Goal: Transaction & Acquisition: Purchase product/service

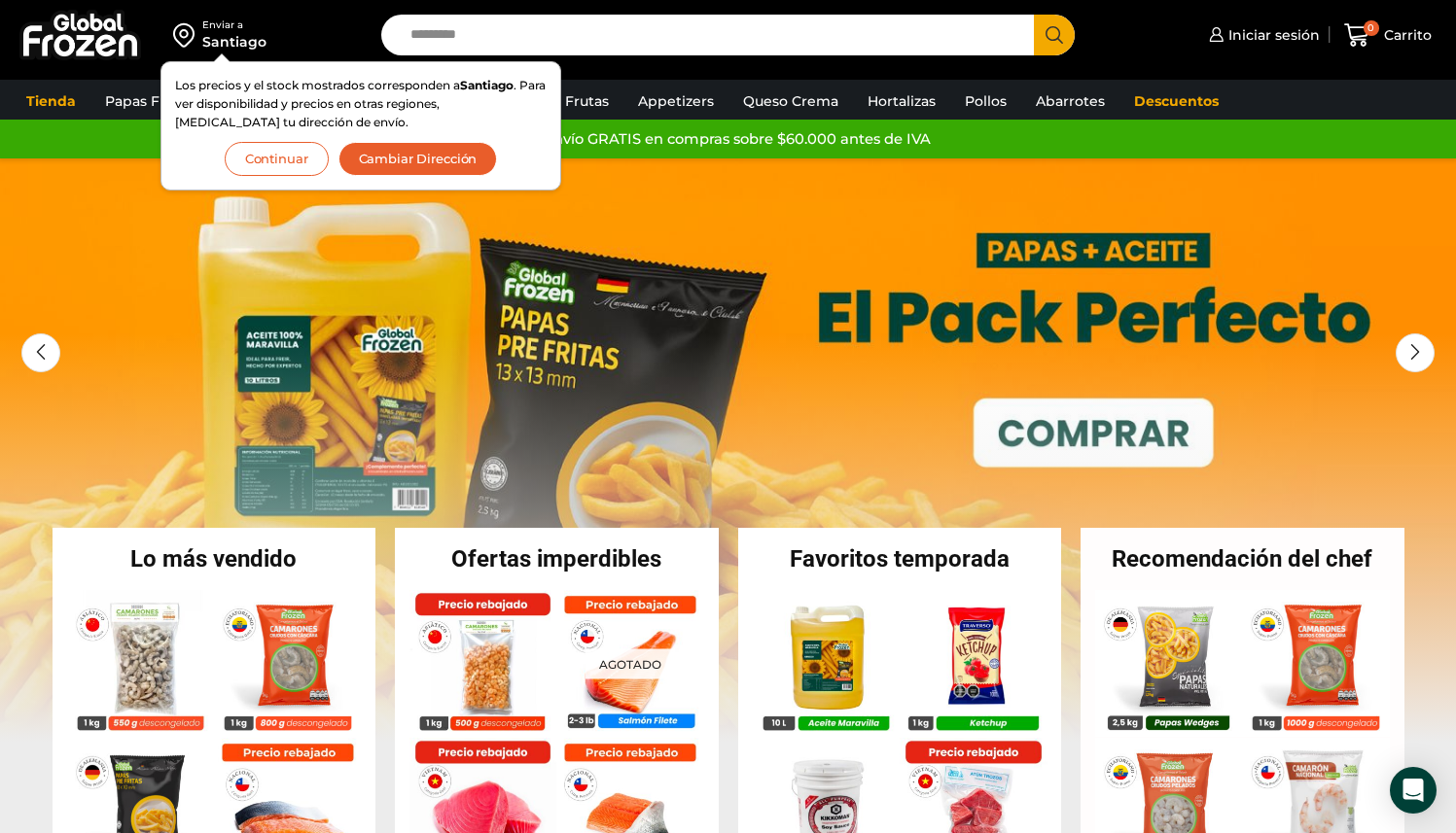
click at [283, 153] on button "Continuar" at bounding box center [276, 159] width 104 height 34
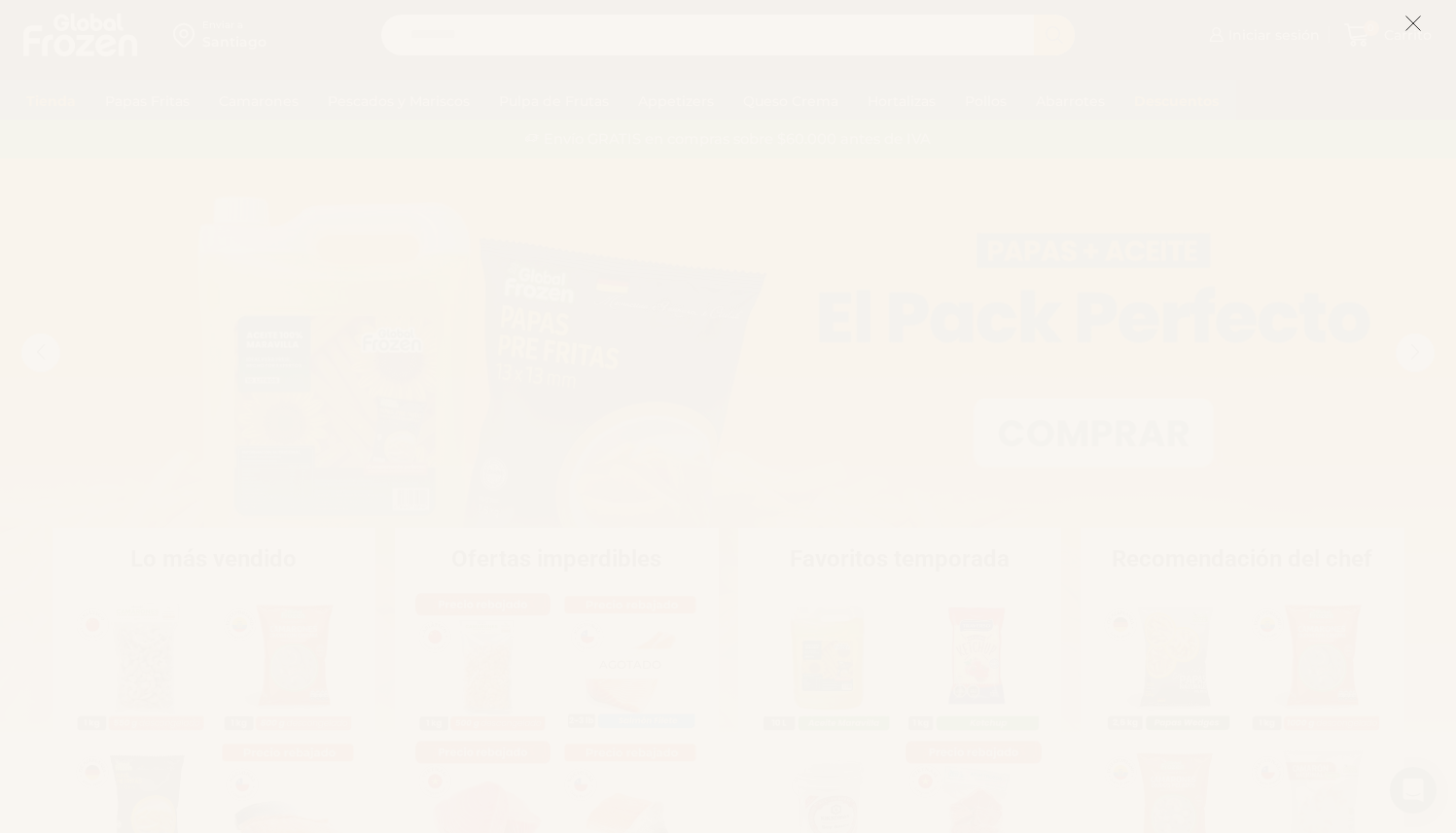
click at [1421, 20] on icon at bounding box center [1414, 23] width 18 height 18
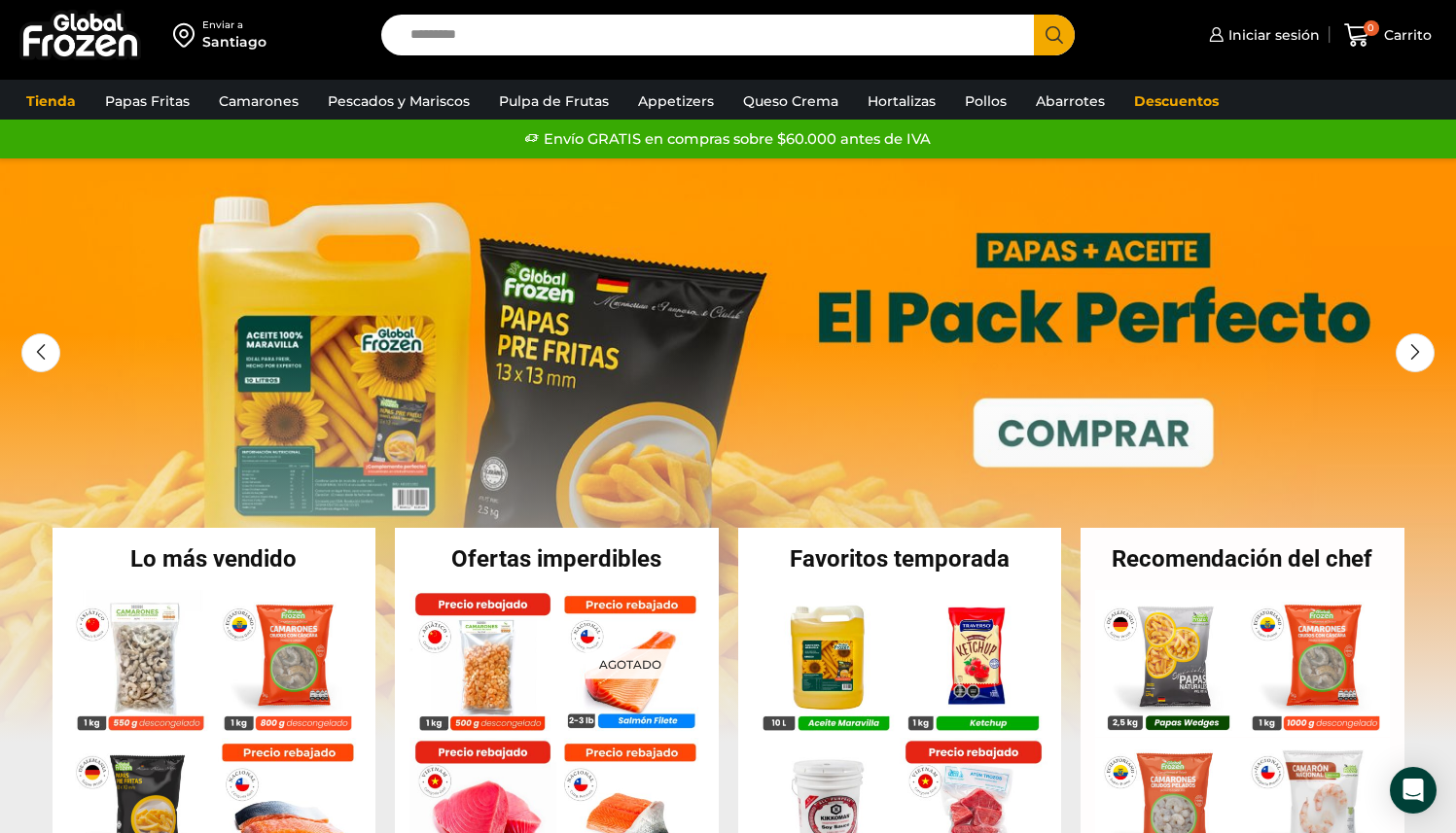
click at [748, 44] on input "Search input" at bounding box center [713, 35] width 625 height 41
type input "******"
click at [1034, 15] on button "Search" at bounding box center [1055, 35] width 41 height 41
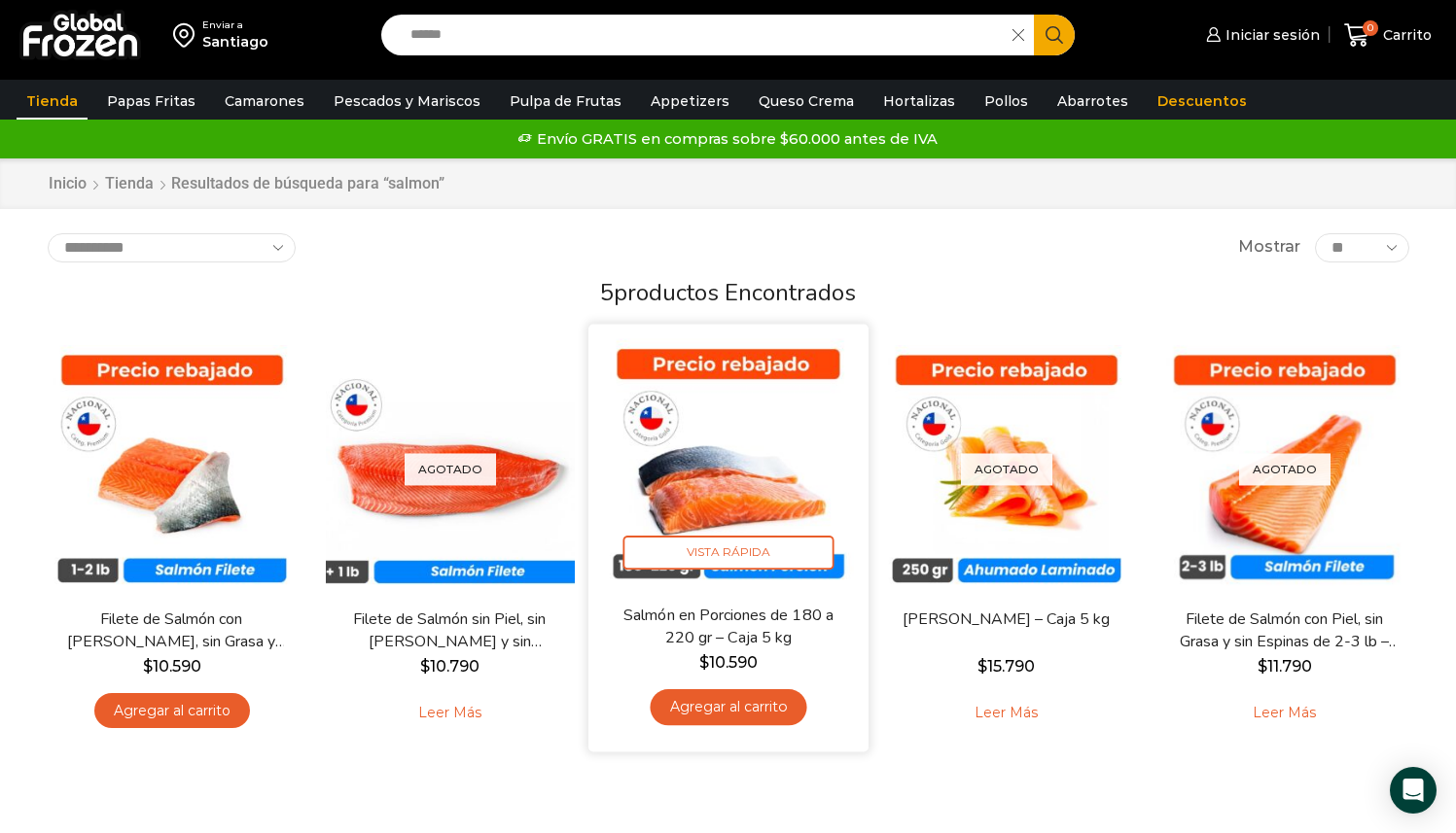
click at [771, 704] on link "Agregar al carrito" at bounding box center [728, 707] width 157 height 36
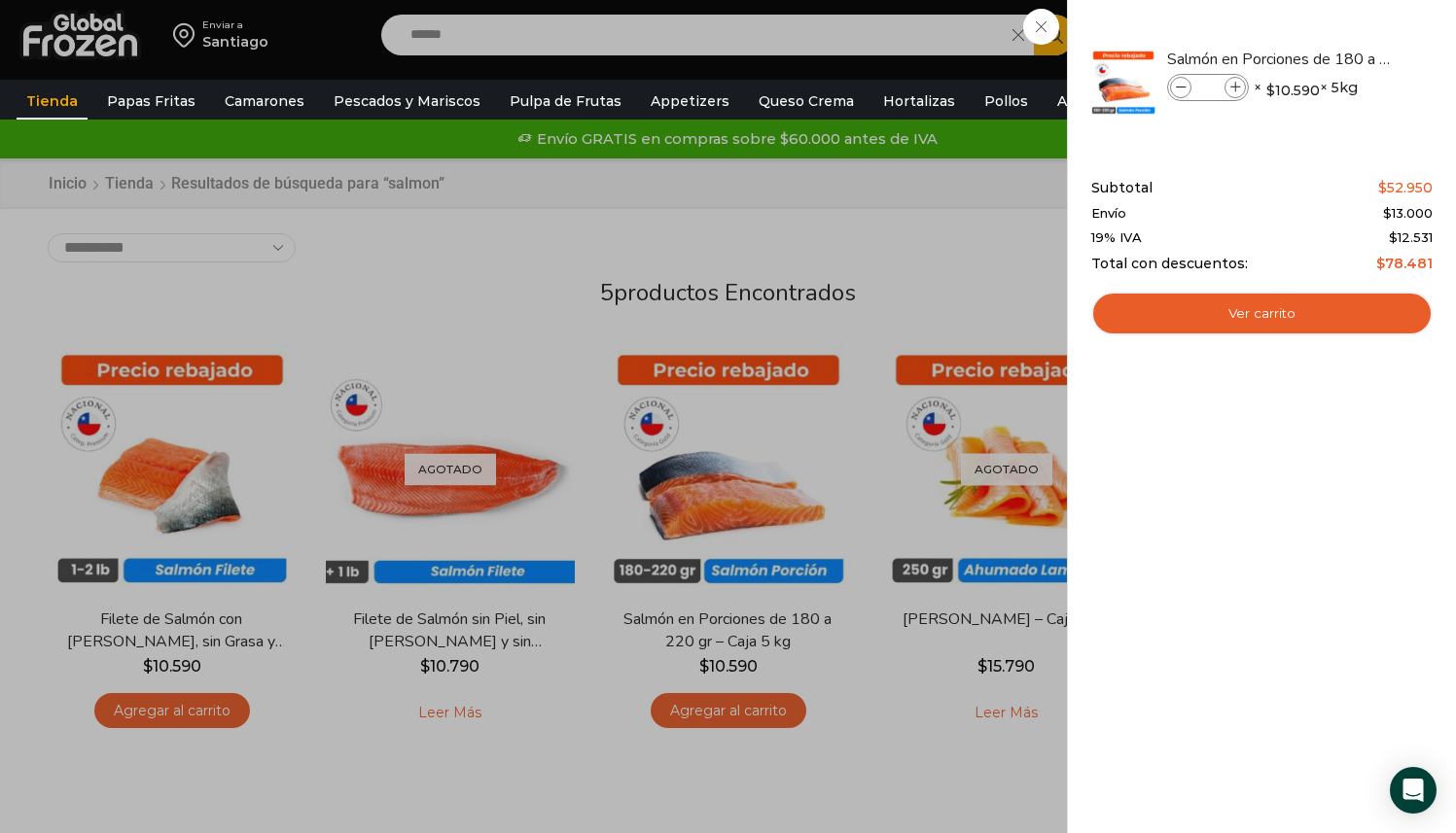
click at [1339, 40] on div "1 Carrito 1 1 Shopping Cart *" at bounding box center [1387, 35] width 97 height 46
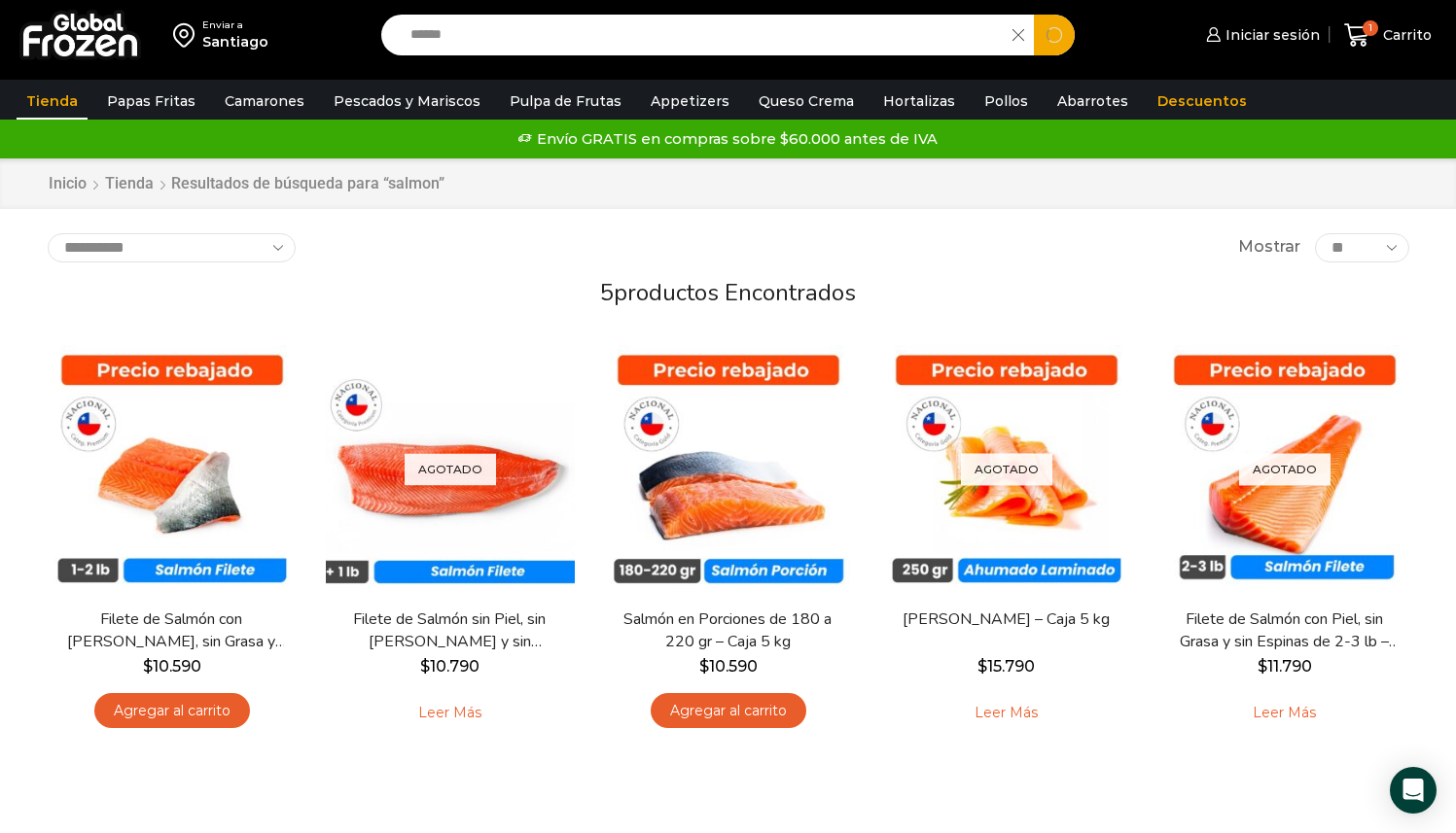
click at [822, 34] on input "******" at bounding box center [702, 35] width 603 height 41
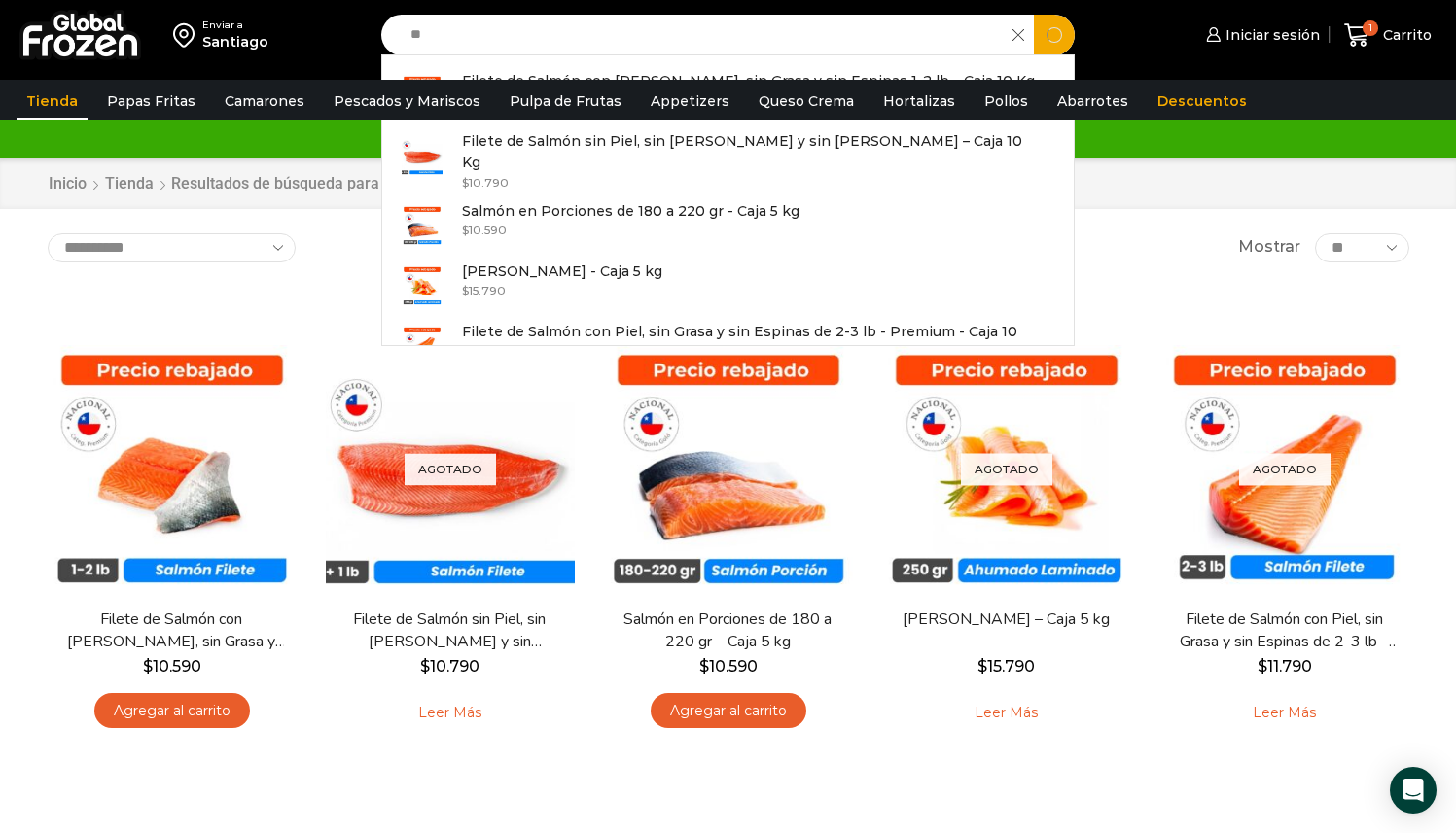
type input "*"
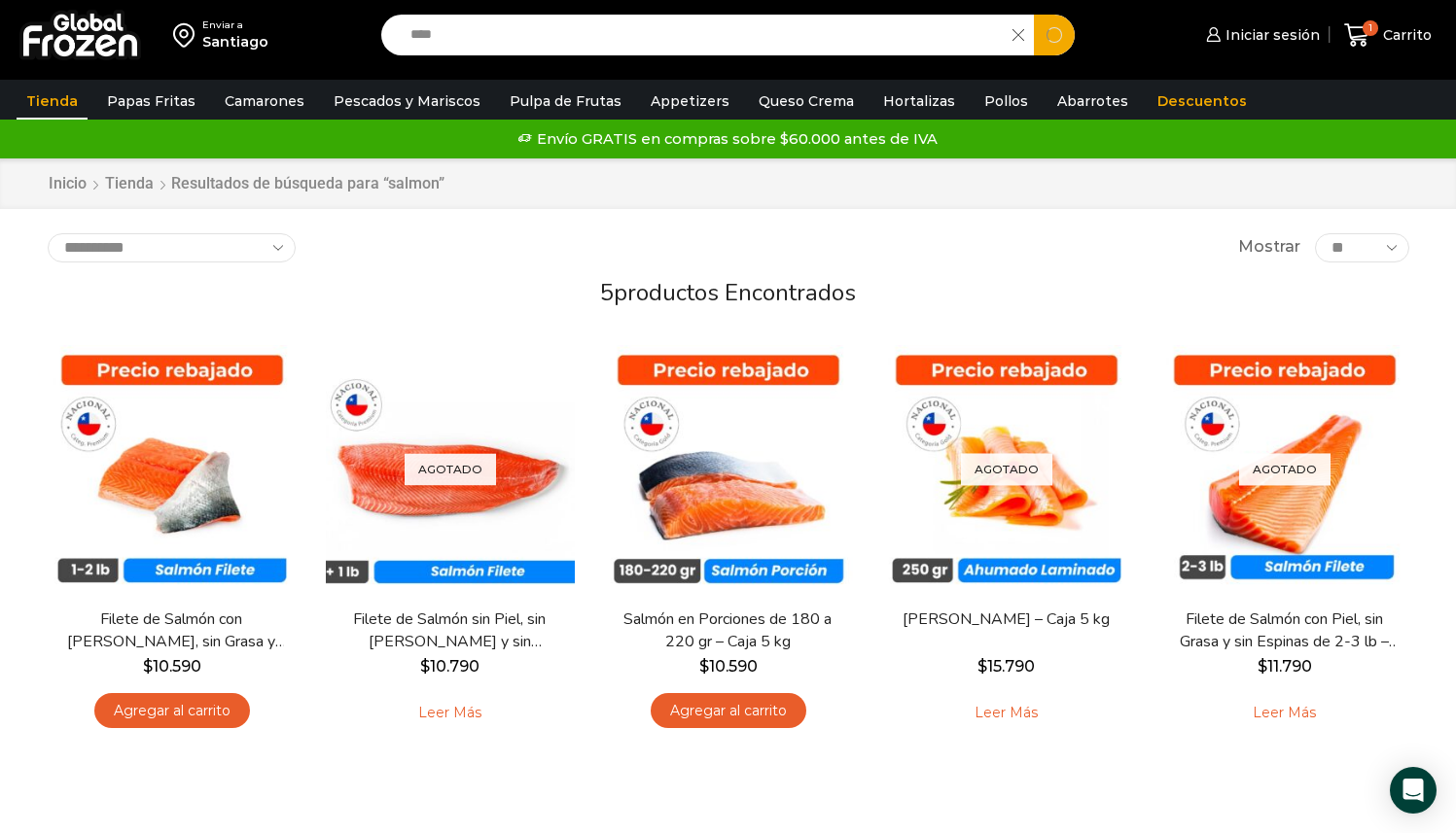
type input "****"
click at [1034, 15] on button "Search" at bounding box center [1055, 35] width 41 height 41
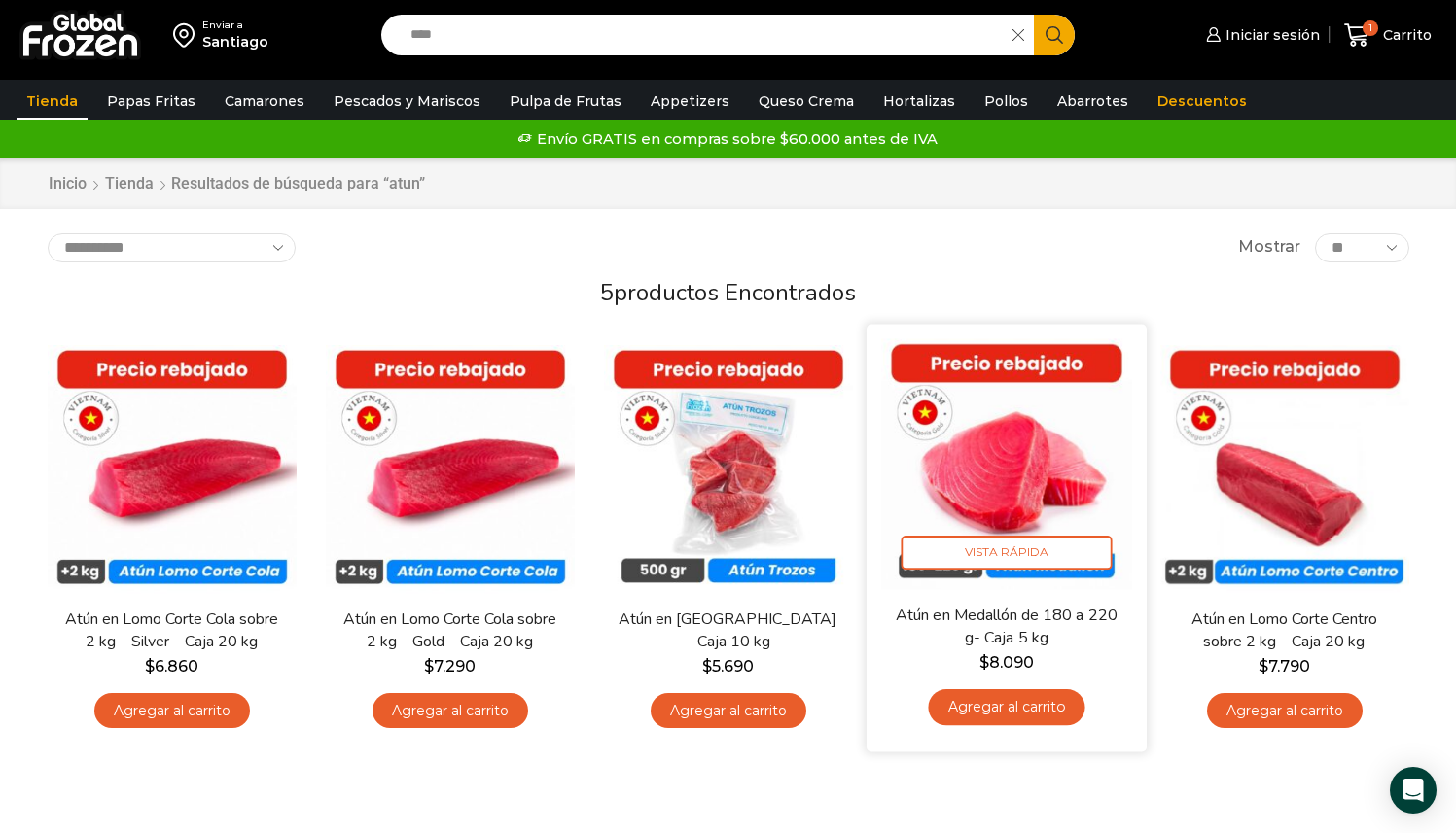
click at [1016, 704] on link "Agregar al carrito" at bounding box center [1007, 707] width 157 height 36
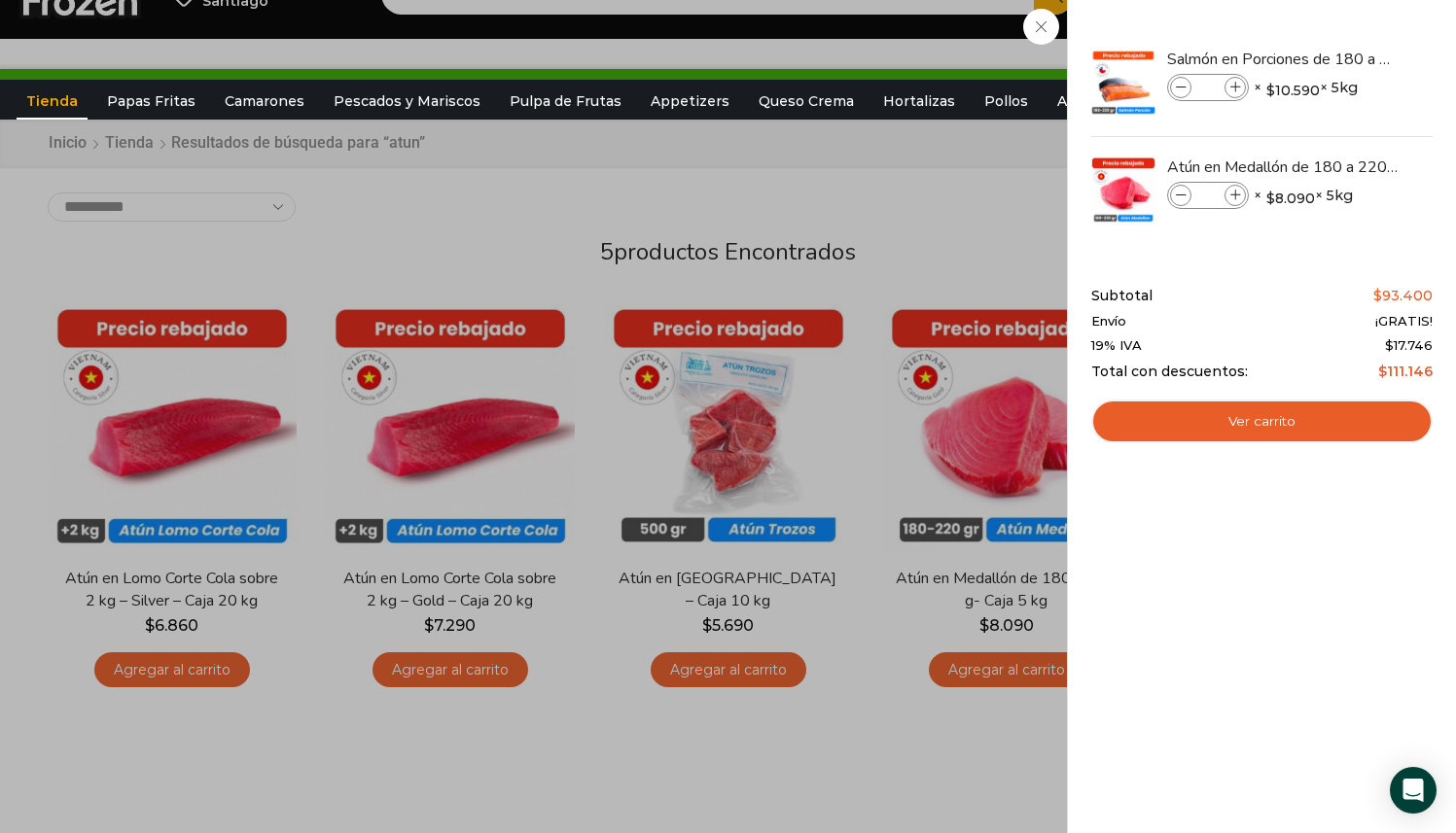
scroll to position [94, 0]
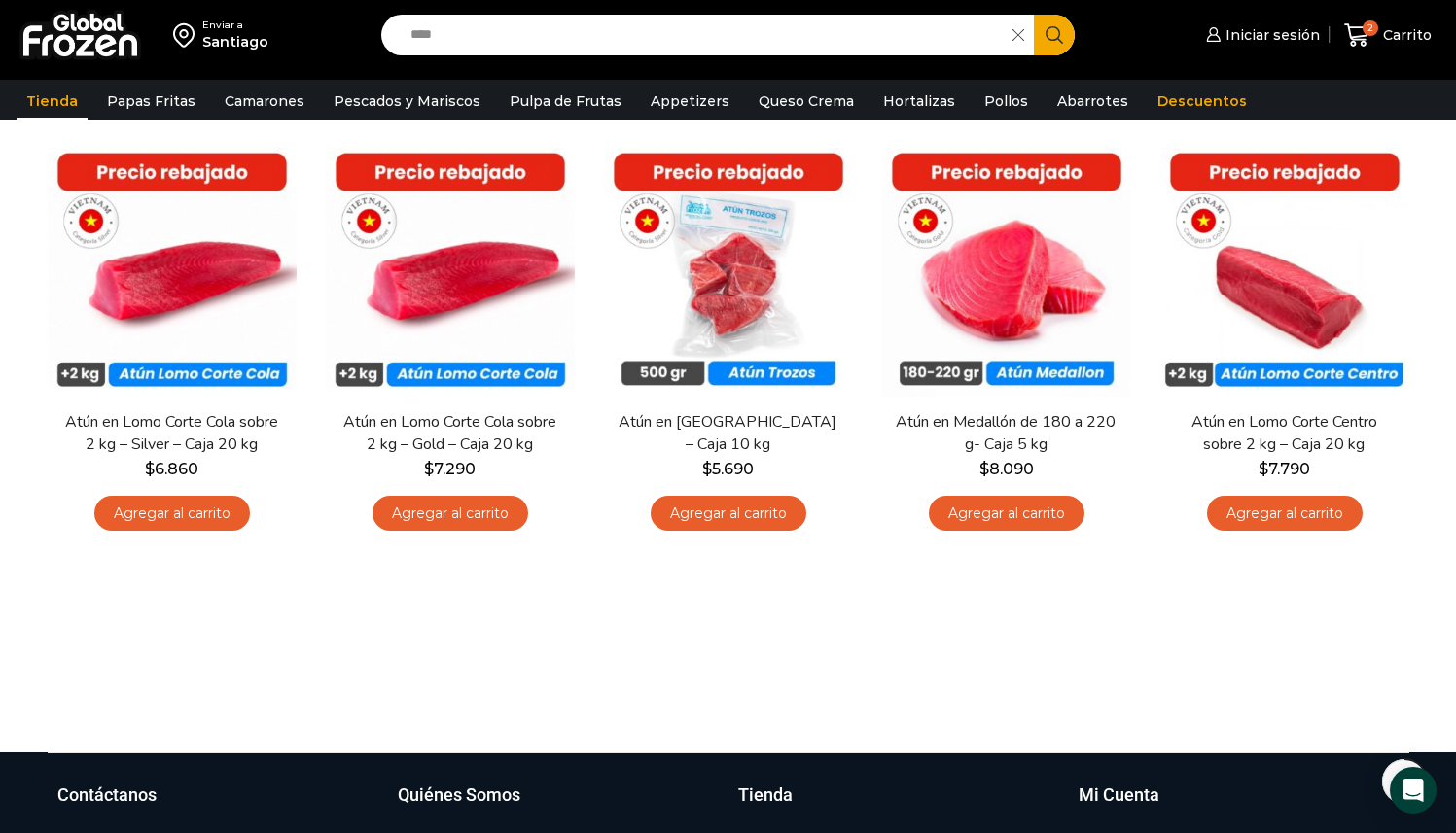
scroll to position [221, 0]
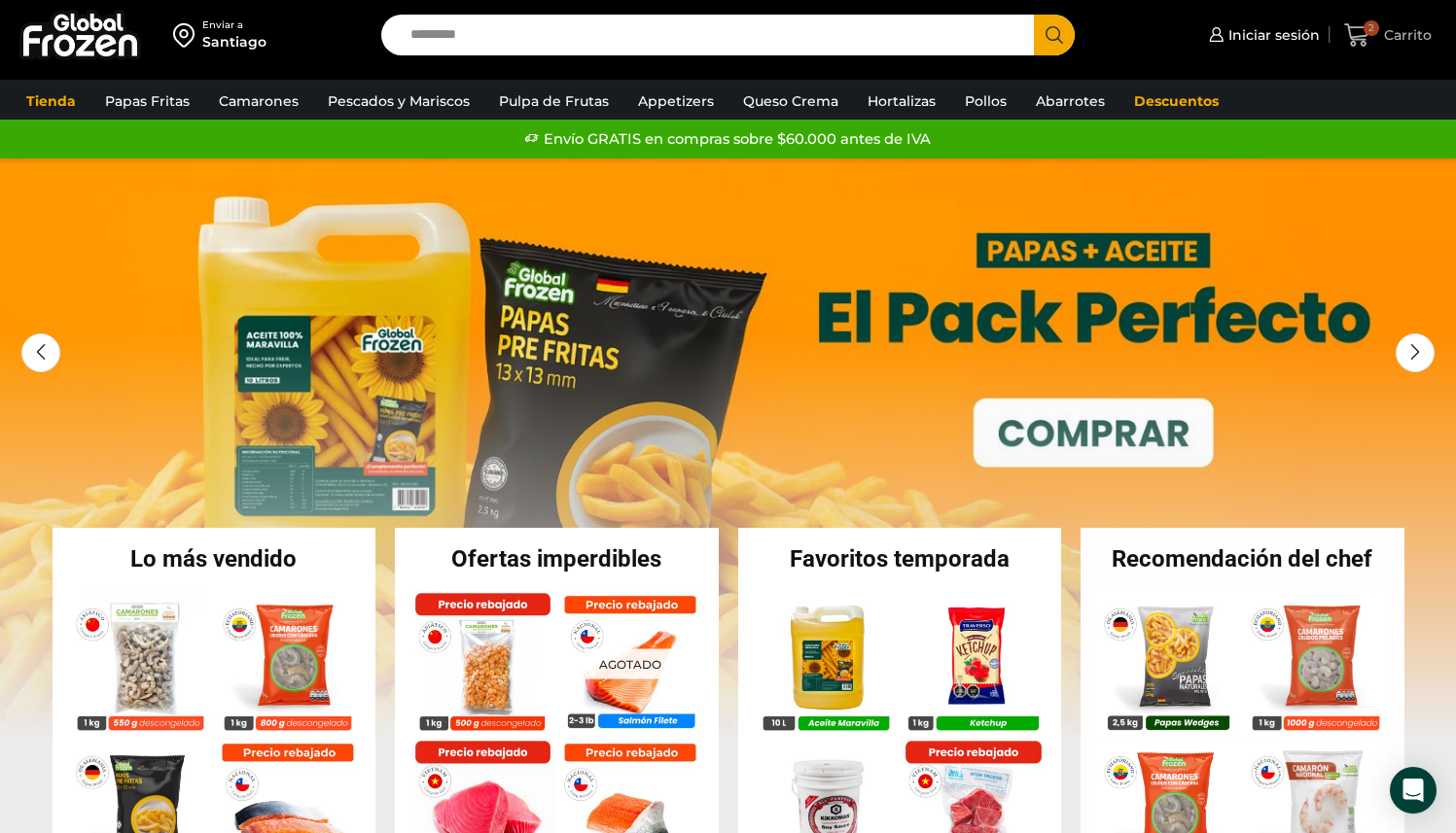
click at [1401, 38] on span "Carrito" at bounding box center [1406, 35] width 53 height 20
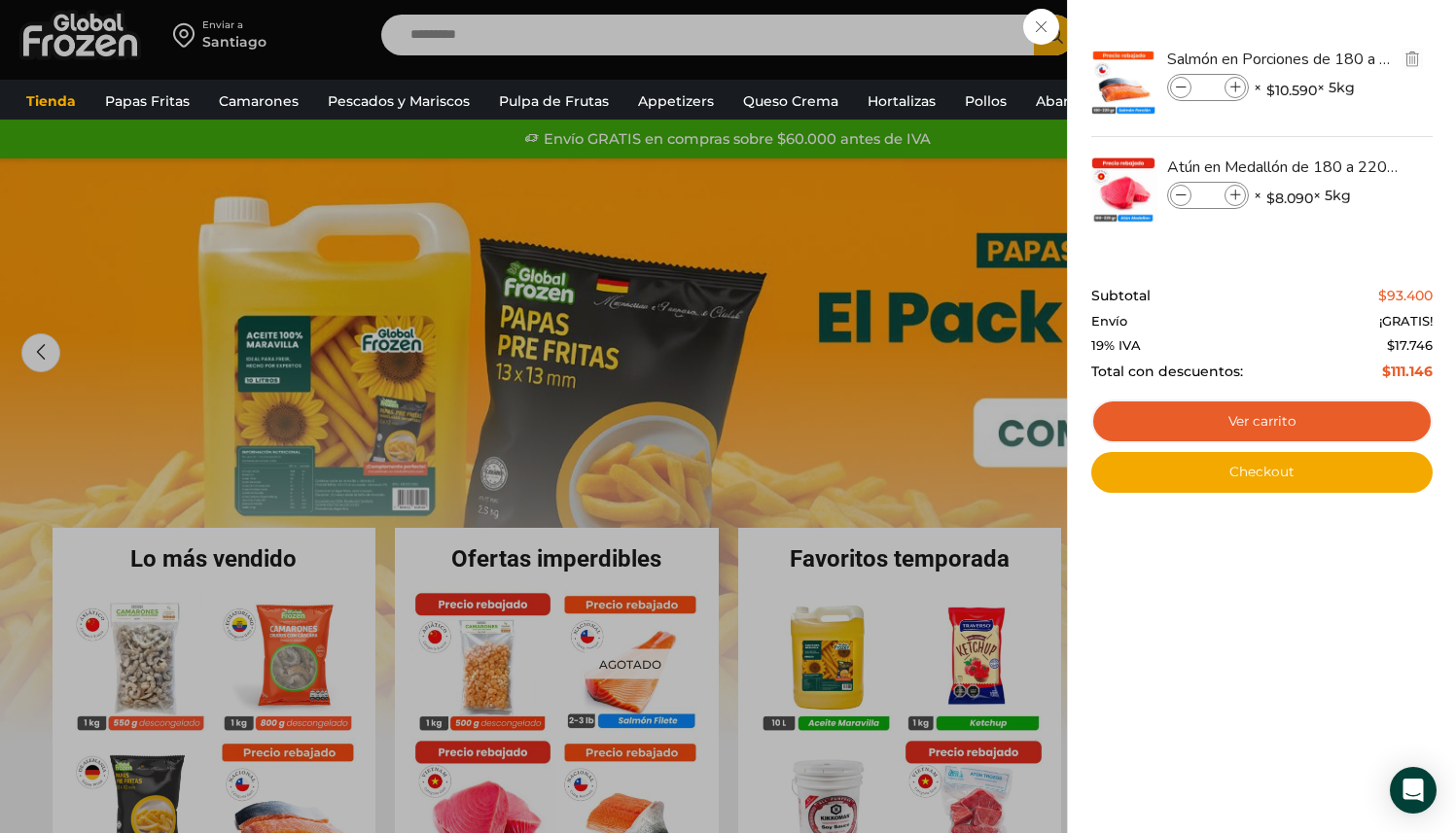
click at [1119, 69] on img at bounding box center [1124, 83] width 69 height 69
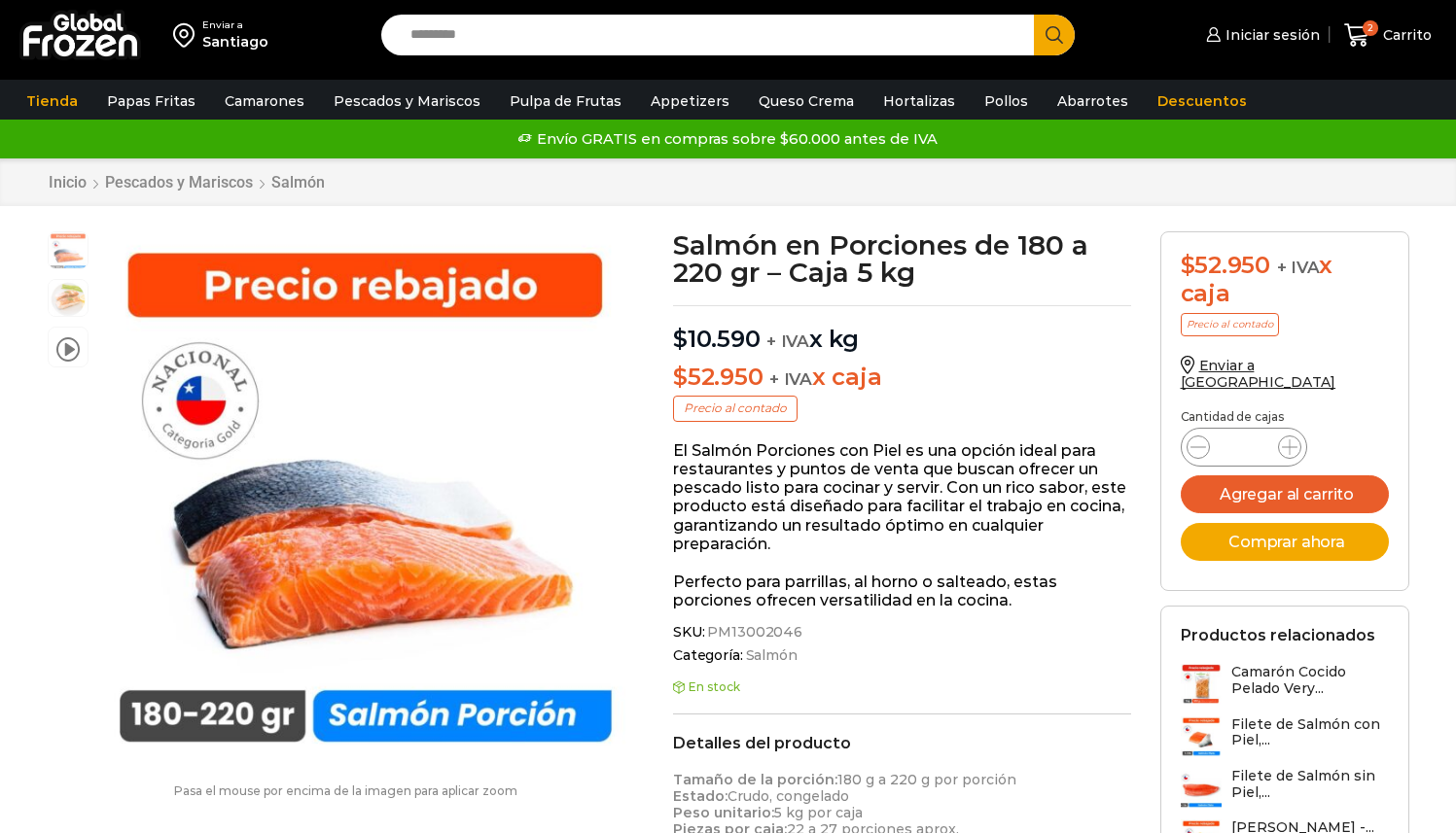
scroll to position [1, 0]
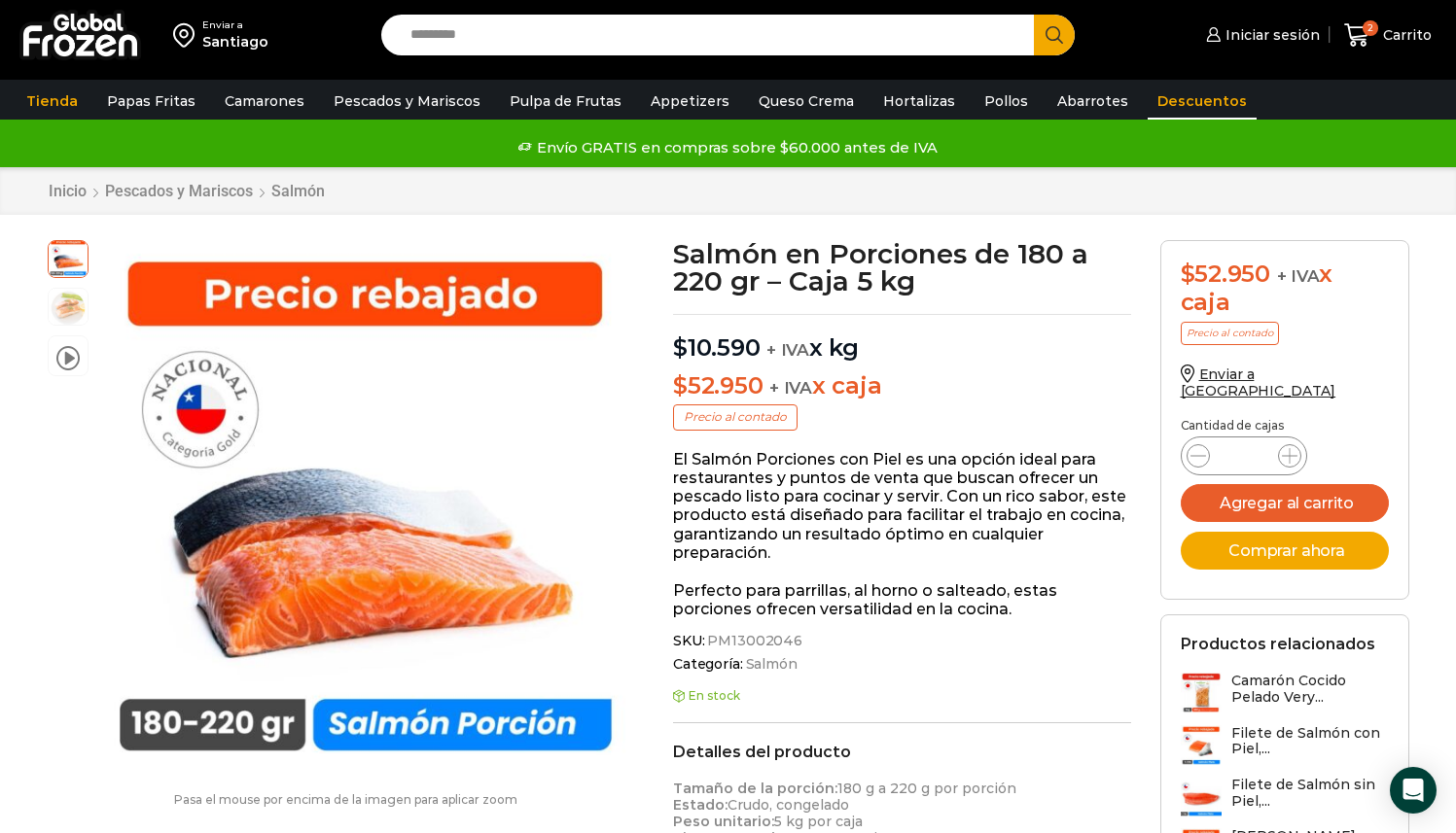
click at [1148, 108] on link "Descuentos" at bounding box center [1201, 101] width 109 height 37
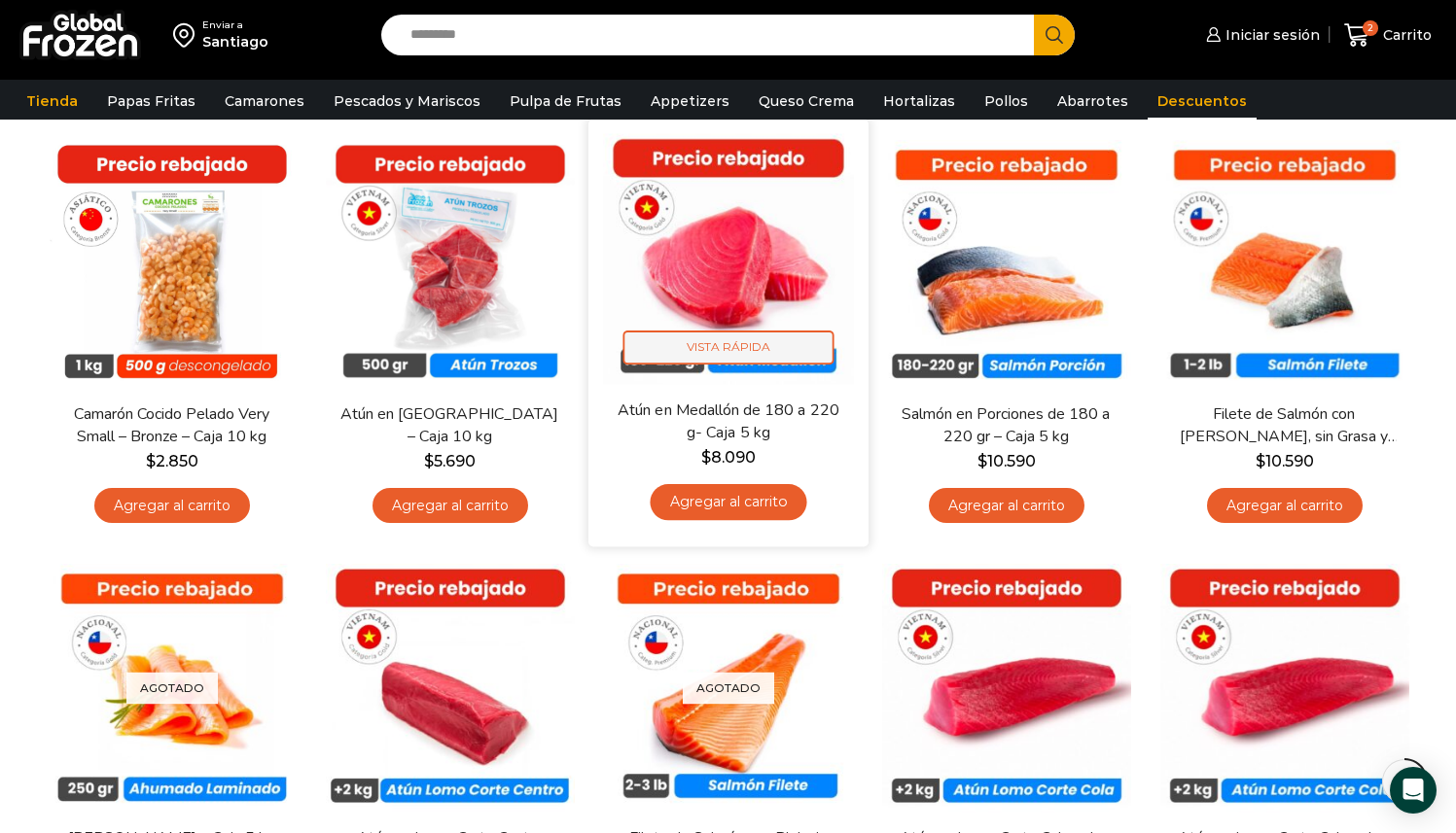
scroll to position [151, 0]
